Goal: Task Accomplishment & Management: Complete application form

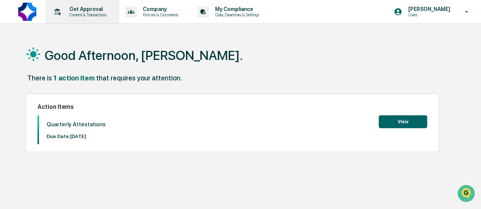
click at [72, 11] on p "Get Approval" at bounding box center [86, 9] width 47 height 6
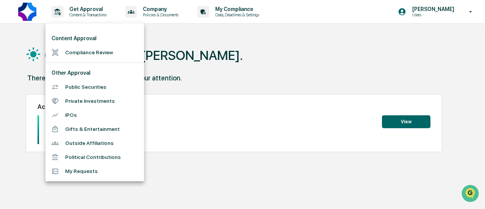
click at [79, 50] on li "Compliance Review" at bounding box center [94, 52] width 98 height 14
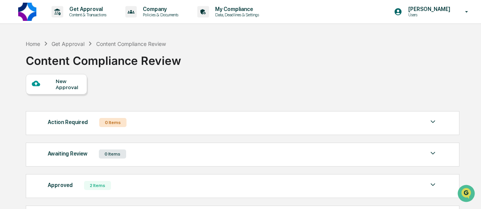
click at [65, 84] on div "New Approval" at bounding box center [68, 84] width 25 height 12
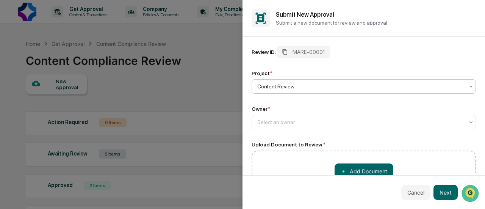
click at [269, 83] on div at bounding box center [360, 87] width 207 height 8
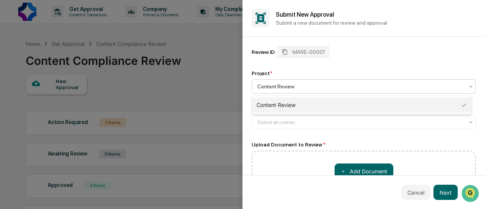
click at [275, 102] on div "Content Review" at bounding box center [362, 104] width 220 height 15
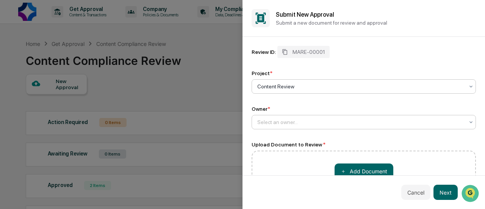
click at [288, 122] on div at bounding box center [360, 122] width 207 height 8
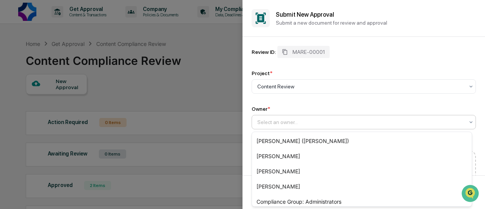
click at [305, 106] on div "Owner *" at bounding box center [363, 109] width 224 height 6
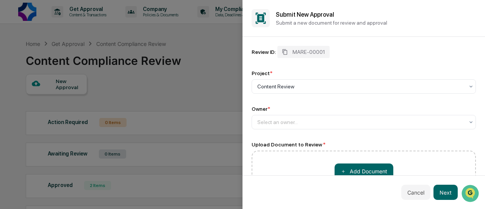
scroll to position [35, 0]
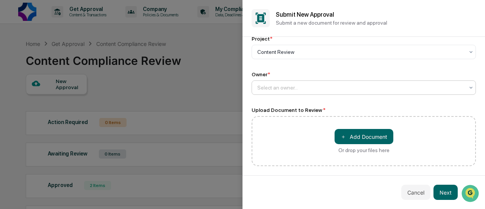
click at [315, 87] on div at bounding box center [360, 88] width 207 height 8
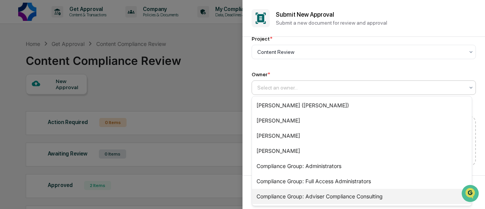
click at [323, 193] on div "Compliance Group: Adviser Compliance Consulting" at bounding box center [362, 196] width 220 height 15
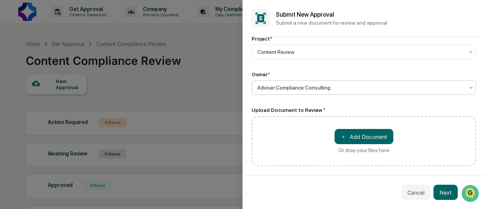
click at [291, 89] on div at bounding box center [360, 88] width 207 height 8
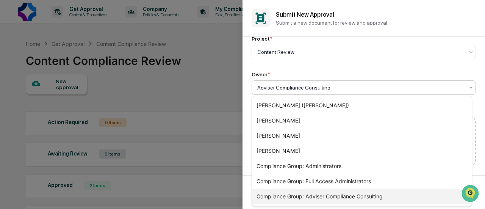
click at [295, 199] on div "Compliance Group: Adviser Compliance Consulting" at bounding box center [362, 196] width 220 height 15
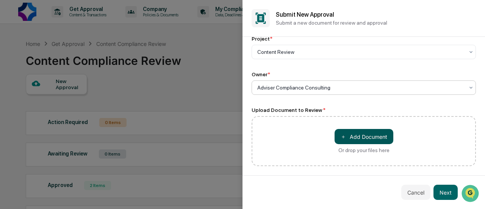
click at [336, 137] on button "＋ Add Document" at bounding box center [363, 136] width 59 height 15
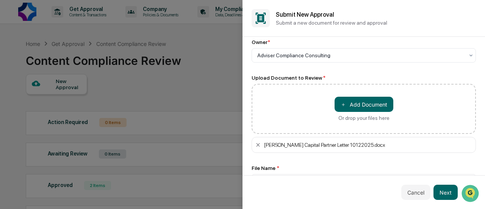
scroll to position [89, 0]
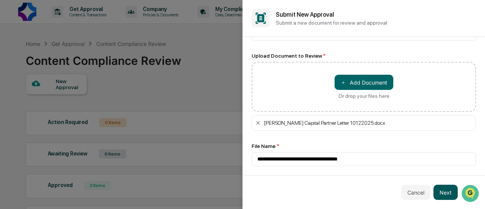
click at [445, 190] on button "Next" at bounding box center [445, 191] width 24 height 15
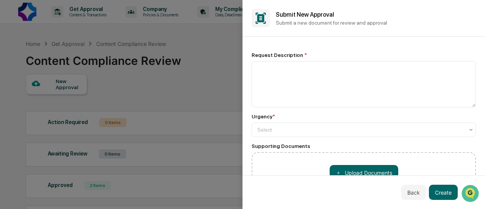
scroll to position [0, 0]
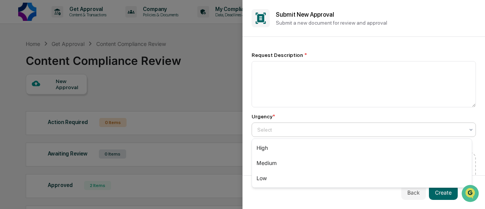
click at [390, 131] on div at bounding box center [360, 130] width 207 height 8
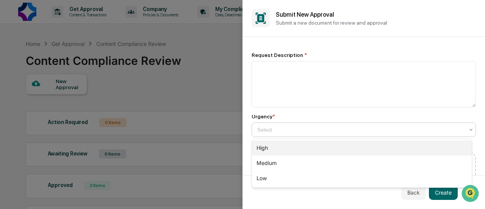
click at [389, 145] on div "High" at bounding box center [362, 147] width 220 height 15
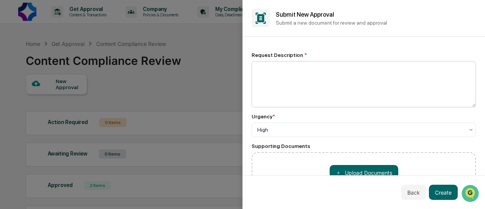
click at [365, 89] on textarea at bounding box center [363, 84] width 224 height 46
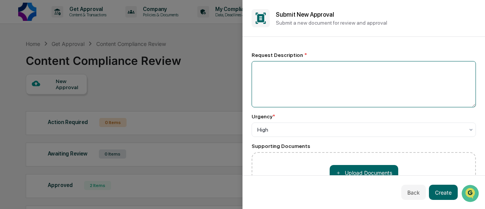
click at [337, 74] on textarea at bounding box center [363, 84] width 224 height 46
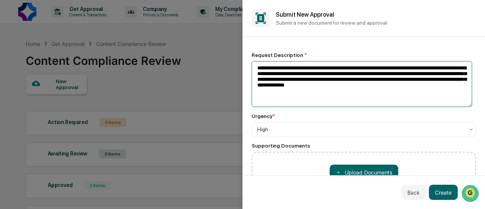
click at [408, 91] on textarea "**********" at bounding box center [361, 84] width 220 height 46
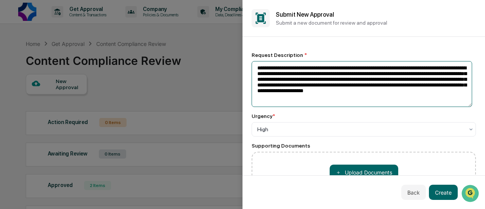
scroll to position [42, 0]
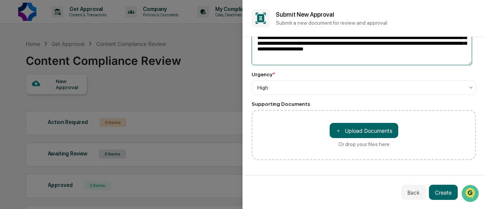
type textarea "**********"
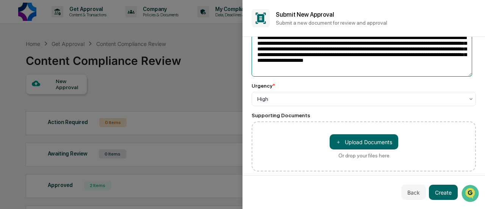
scroll to position [0, 0]
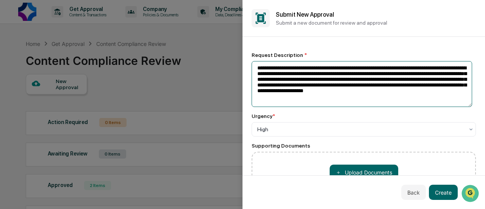
drag, startPoint x: 446, startPoint y: 53, endPoint x: 233, endPoint y: 34, distance: 213.6
click at [233, 34] on body "Get Approval Content & Transactions Company Policies & Documents My Compliance …" at bounding box center [240, 138] width 481 height 276
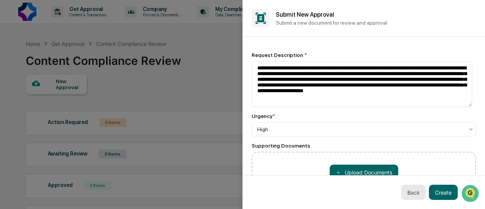
click at [415, 195] on button "Back" at bounding box center [413, 191] width 25 height 15
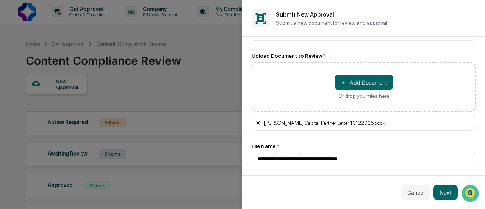
click at [257, 122] on icon at bounding box center [258, 123] width 6 height 6
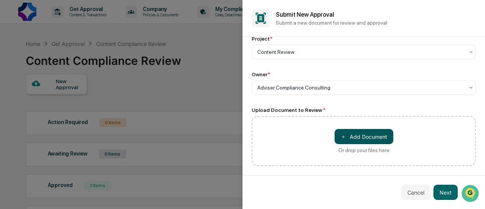
click at [355, 138] on button "＋ Add Document" at bounding box center [363, 136] width 59 height 15
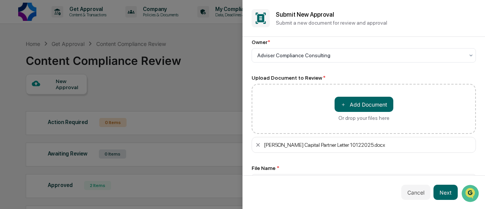
scroll to position [89, 0]
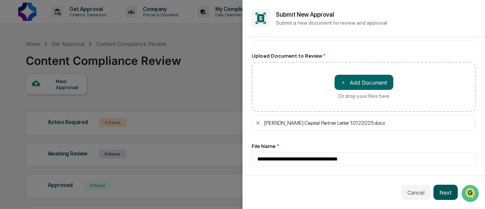
click at [444, 188] on button "Next" at bounding box center [445, 191] width 24 height 15
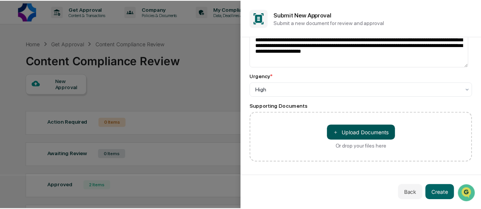
scroll to position [42, 0]
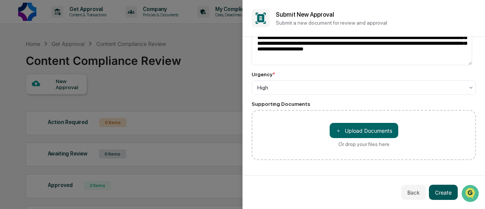
click at [444, 191] on button "Create" at bounding box center [442, 191] width 29 height 15
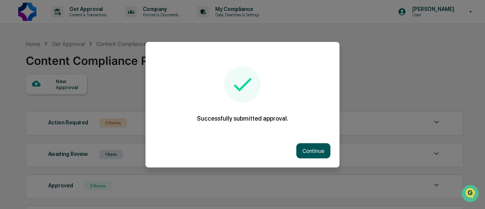
click at [305, 151] on button "Continue" at bounding box center [313, 150] width 34 height 15
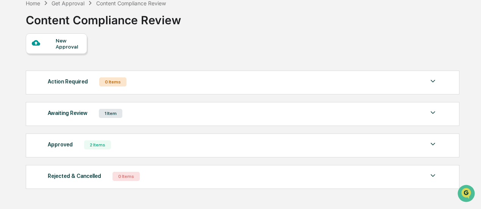
scroll to position [67, 0]
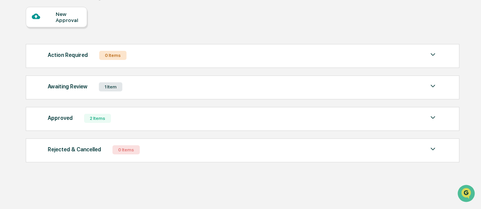
click at [432, 117] on img at bounding box center [432, 117] width 9 height 9
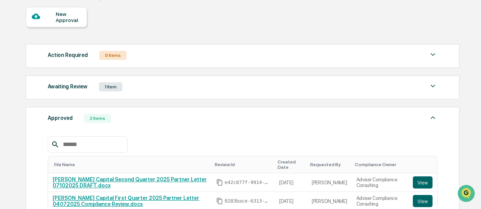
click at [400, 85] on div "Awaiting Review 1 Item" at bounding box center [242, 86] width 389 height 11
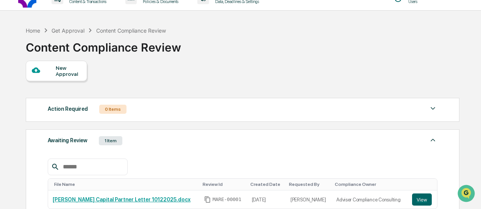
scroll to position [0, 0]
